Goal: Task Accomplishment & Management: Manage account settings

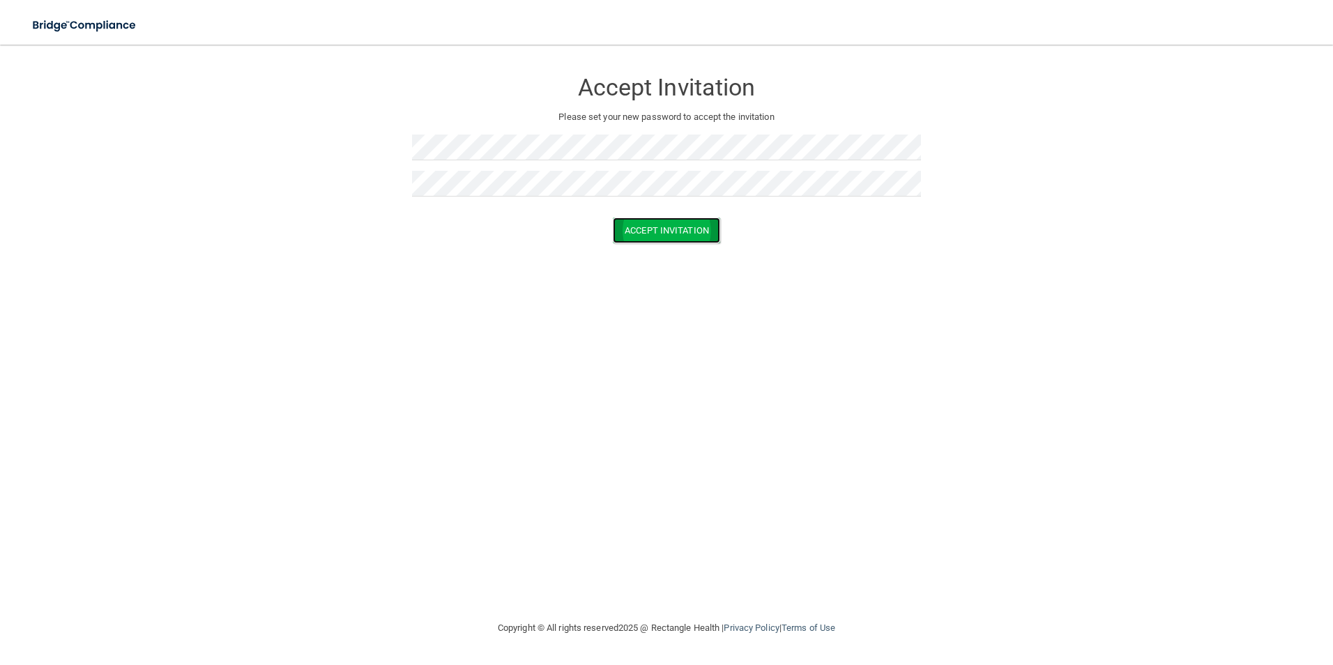
click at [638, 235] on button "Accept Invitation" at bounding box center [666, 230] width 107 height 26
click at [648, 248] on button "Accept Invitation" at bounding box center [666, 251] width 107 height 26
click at [644, 252] on button "Accept Invitation" at bounding box center [666, 251] width 107 height 26
click at [627, 240] on button "Accept Invitation" at bounding box center [666, 230] width 107 height 26
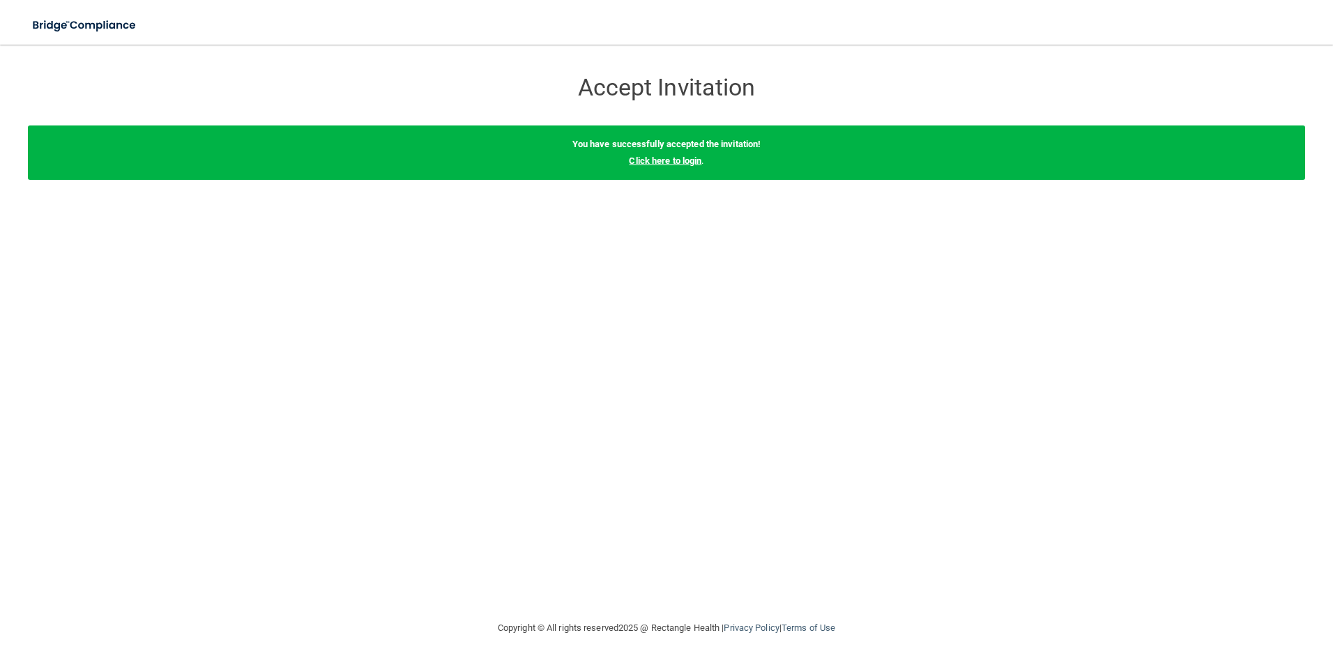
click at [657, 161] on link "Click here to login" at bounding box center [665, 160] width 72 height 10
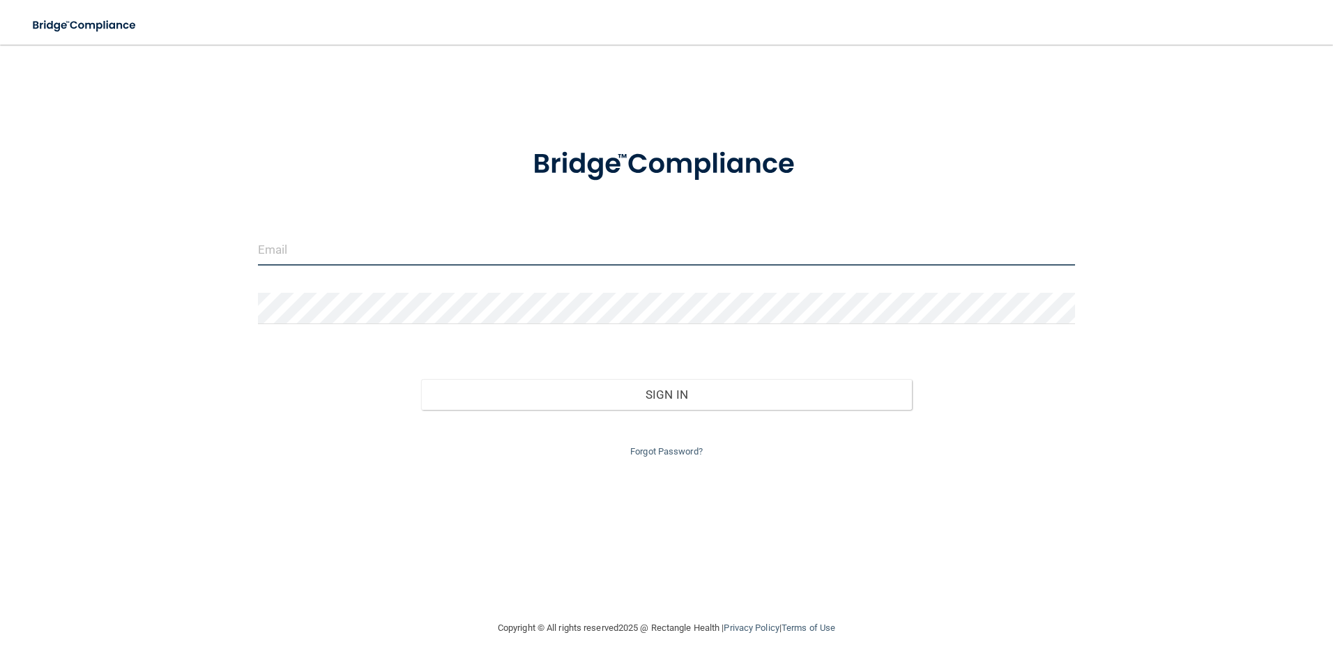
click at [268, 254] on input "email" at bounding box center [667, 249] width 818 height 31
click at [188, 304] on div "Invalid email/password. You don't have permission to access that page. Sign In …" at bounding box center [666, 332] width 1277 height 547
click at [408, 259] on input "email" at bounding box center [667, 249] width 818 height 31
type input "[EMAIL_ADDRESS][DOMAIN_NAME]"
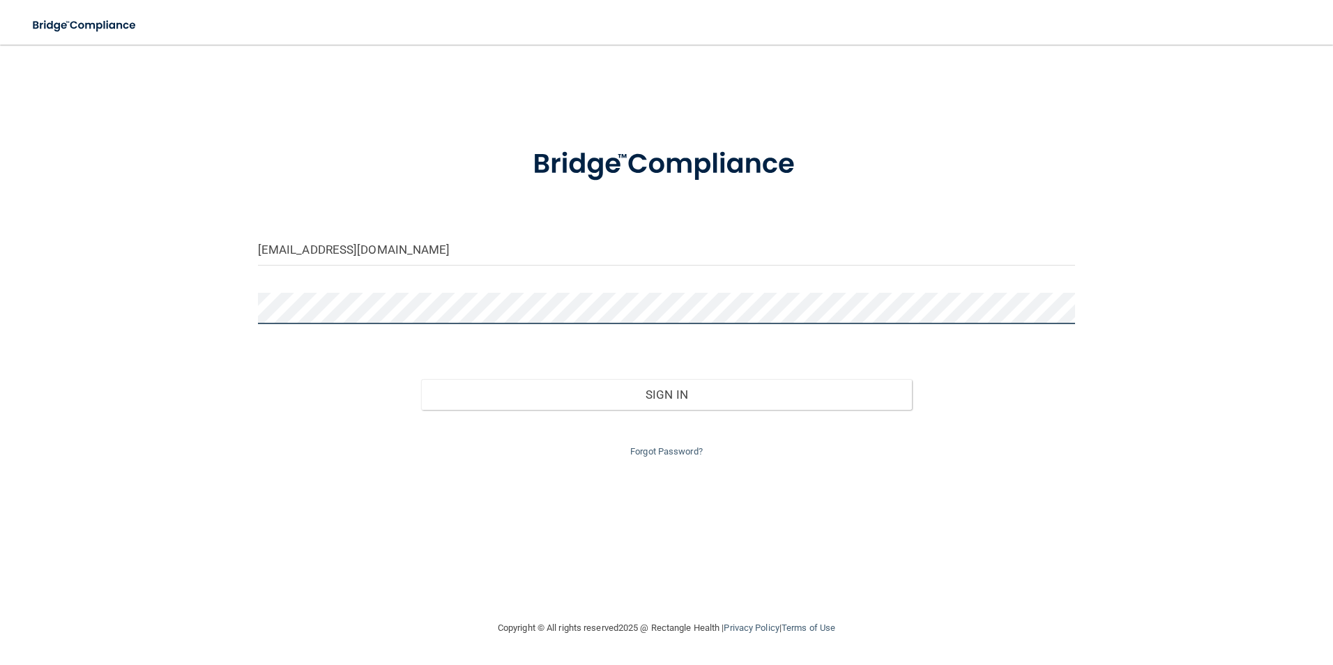
click at [421, 379] on button "Sign In" at bounding box center [666, 394] width 491 height 31
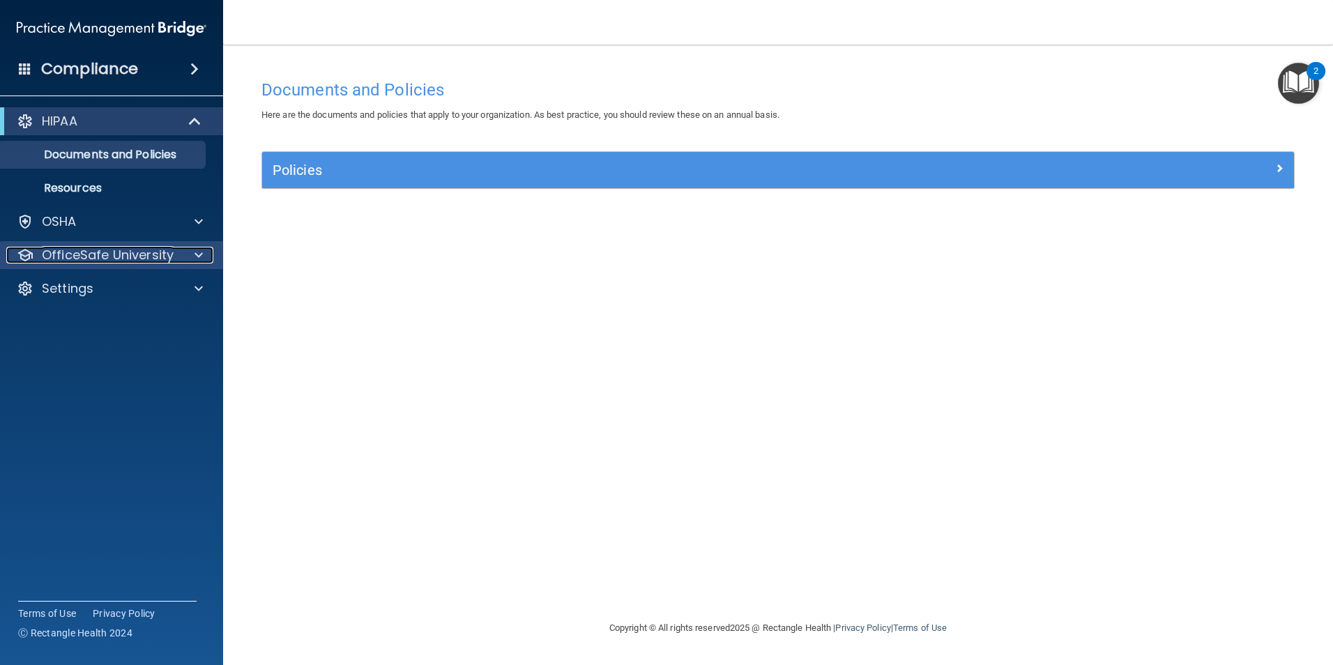
click at [121, 261] on p "OfficeSafe University" at bounding box center [108, 255] width 132 height 17
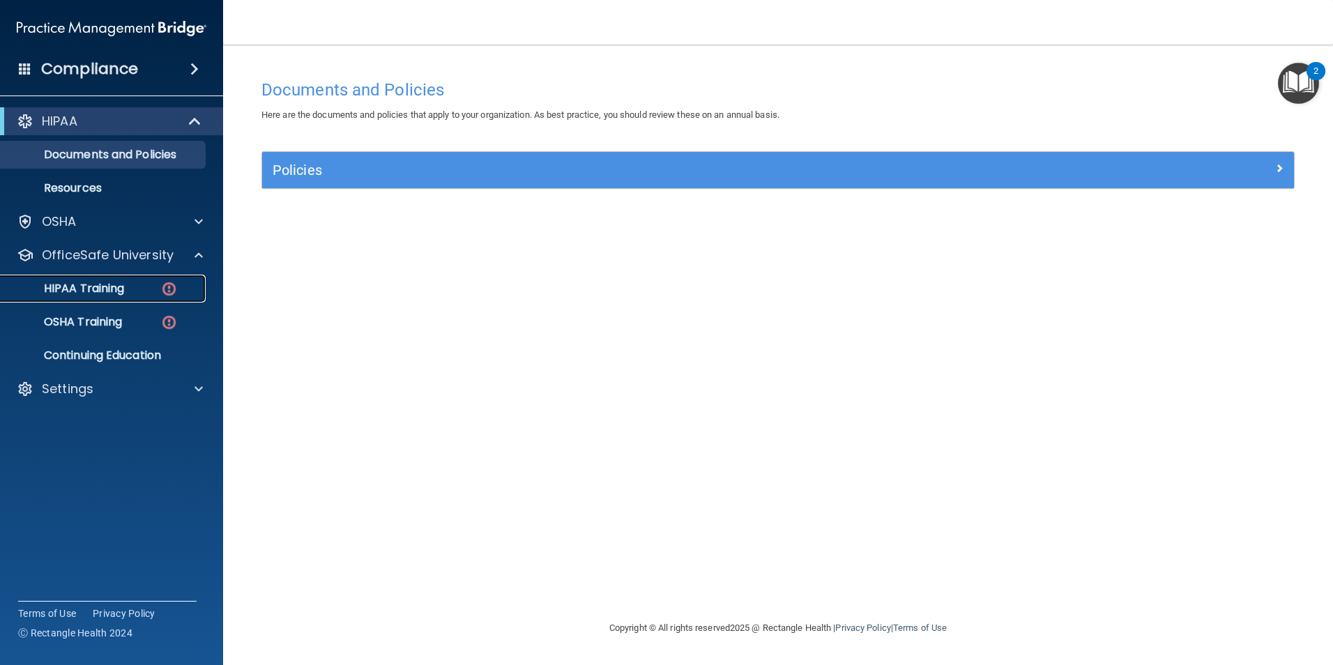
click at [127, 284] on div "HIPAA Training" at bounding box center [104, 289] width 190 height 14
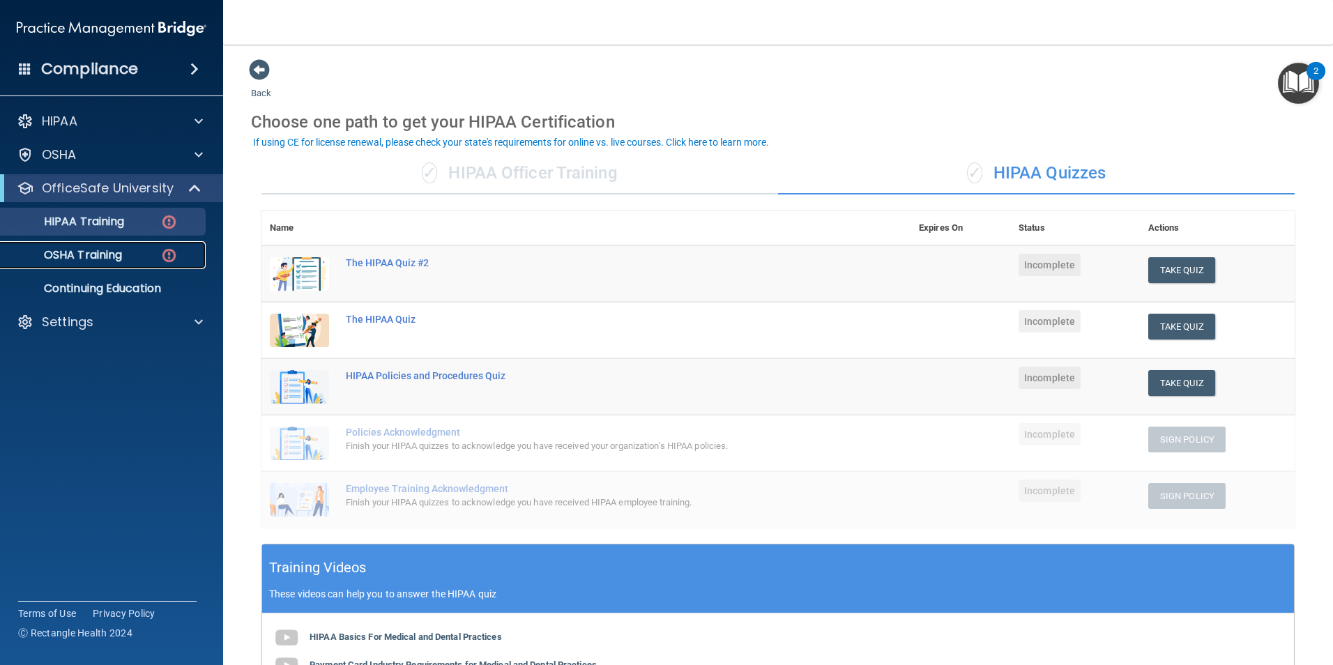
click at [169, 252] on img at bounding box center [168, 255] width 17 height 17
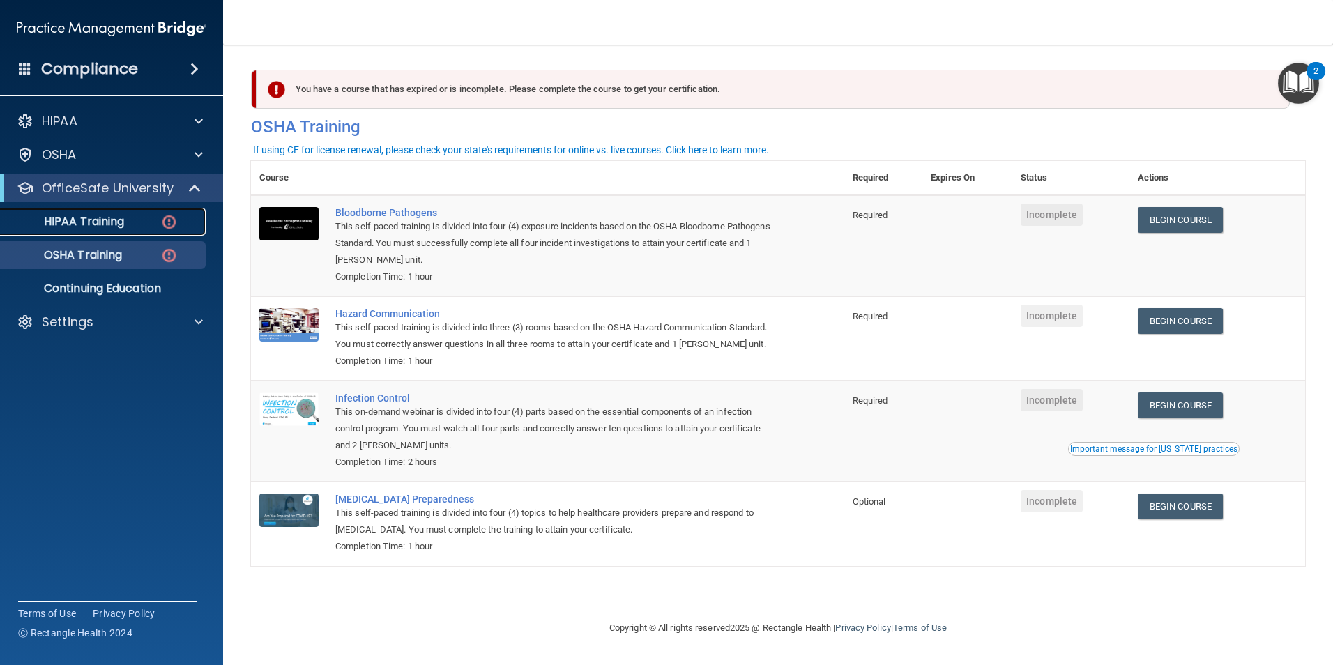
click at [173, 220] on img at bounding box center [168, 221] width 17 height 17
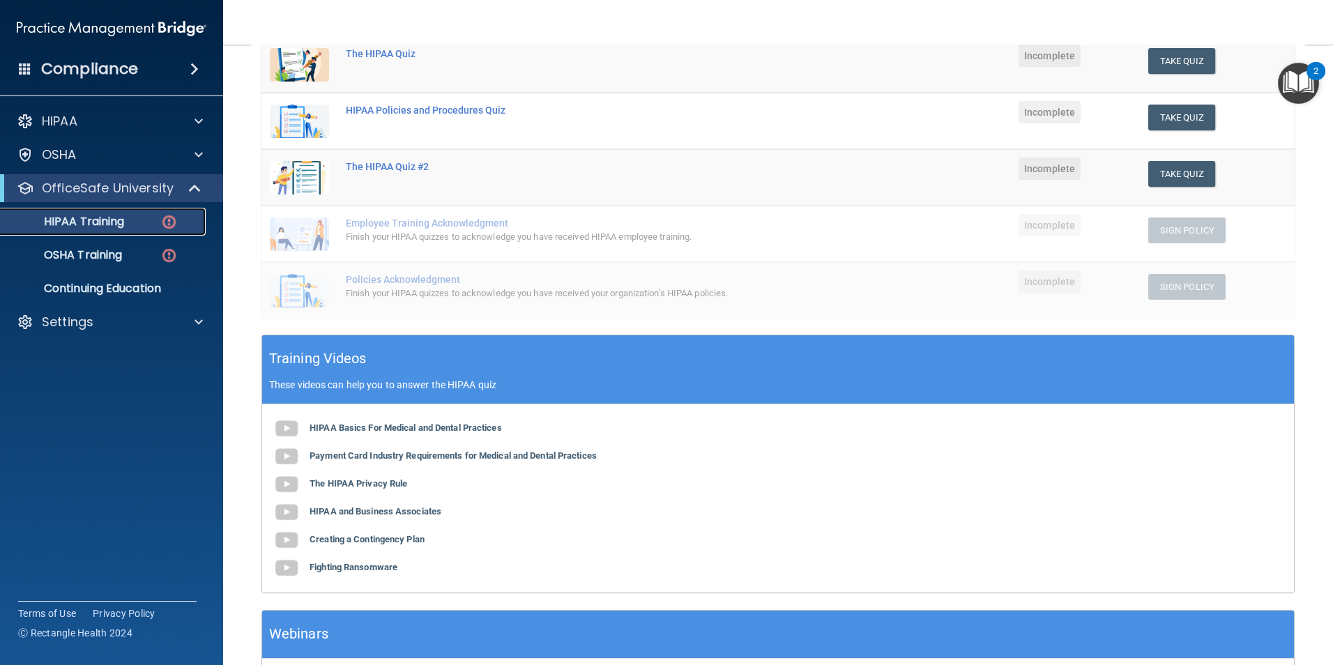
scroll to position [211, 0]
